Goal: Task Accomplishment & Management: Use online tool/utility

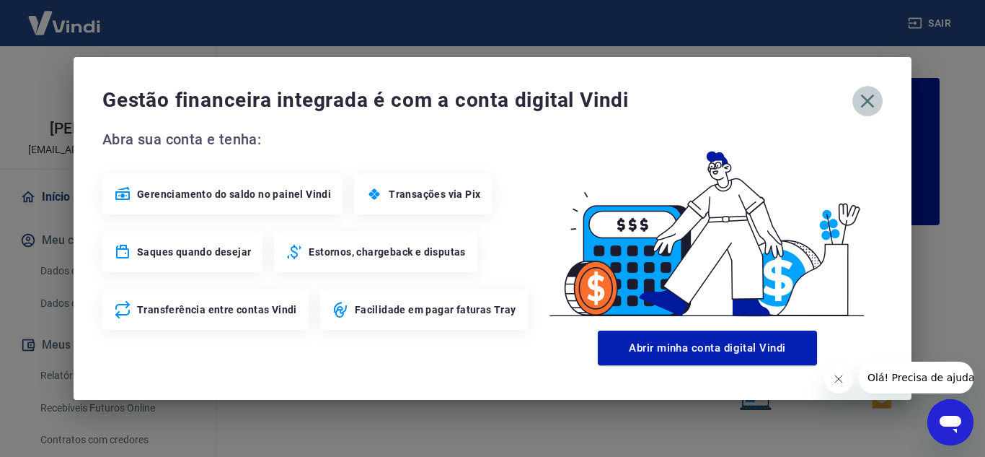
click at [860, 100] on icon "button" at bounding box center [867, 100] width 23 height 23
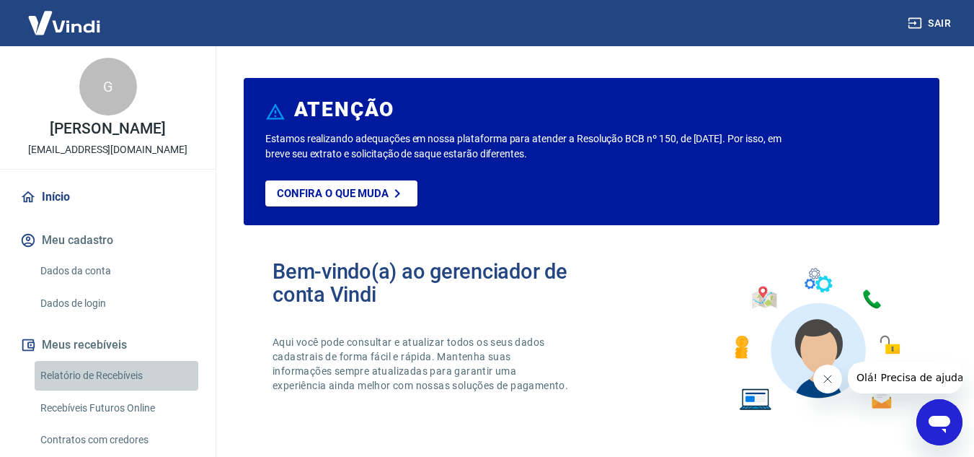
click at [124, 379] on link "Relatório de Recebíveis" at bounding box center [117, 376] width 164 height 30
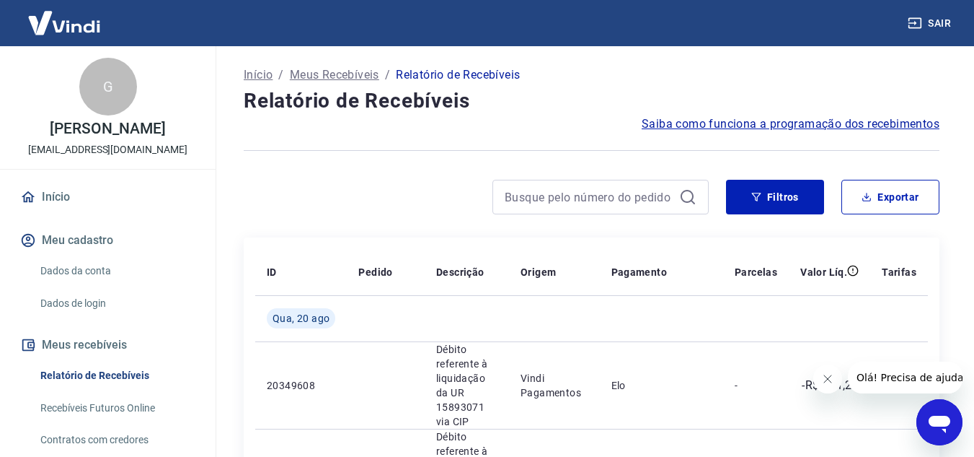
click at [832, 373] on icon "Fechar mensagem da empresa" at bounding box center [827, 379] width 12 height 12
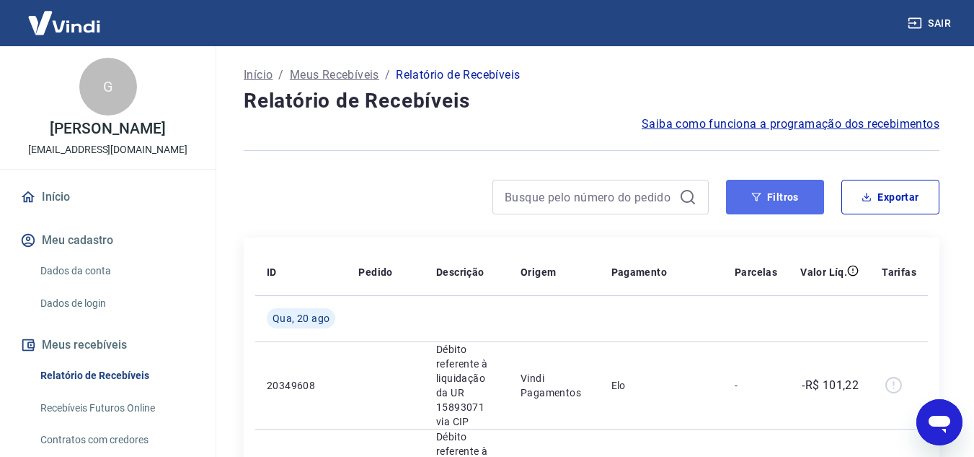
click at [775, 192] on button "Filtros" at bounding box center [775, 197] width 98 height 35
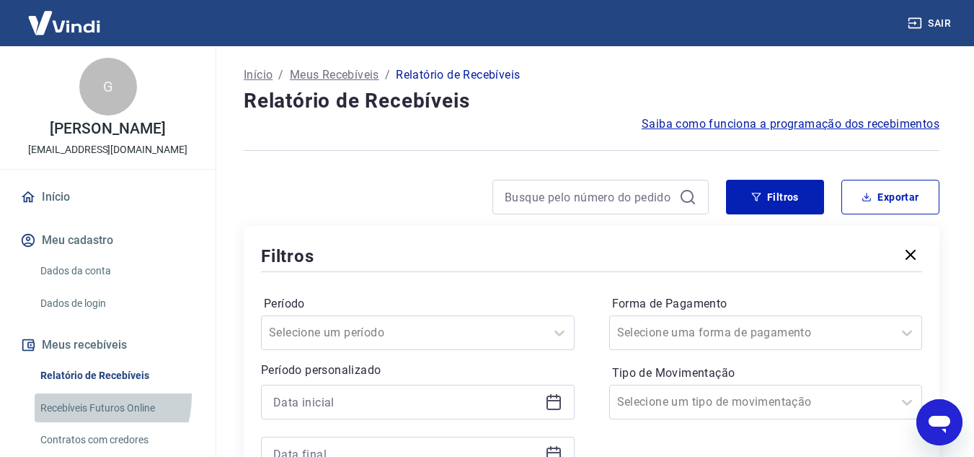
click at [89, 411] on link "Recebíveis Futuros Online" at bounding box center [117, 408] width 164 height 30
